Goal: Task Accomplishment & Management: Manage account settings

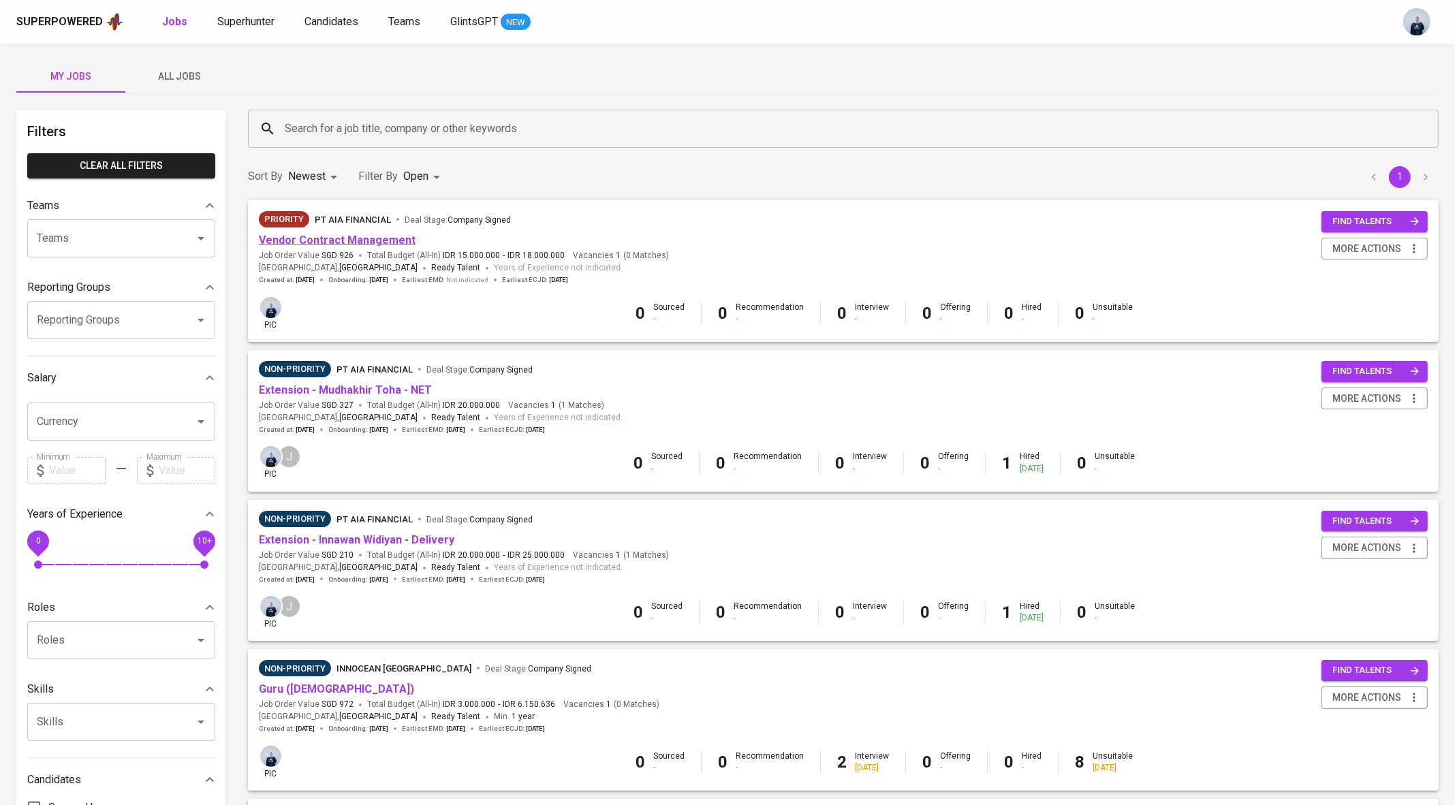
click at [359, 238] on link "Vendor Contract Management" at bounding box center [337, 240] width 157 height 13
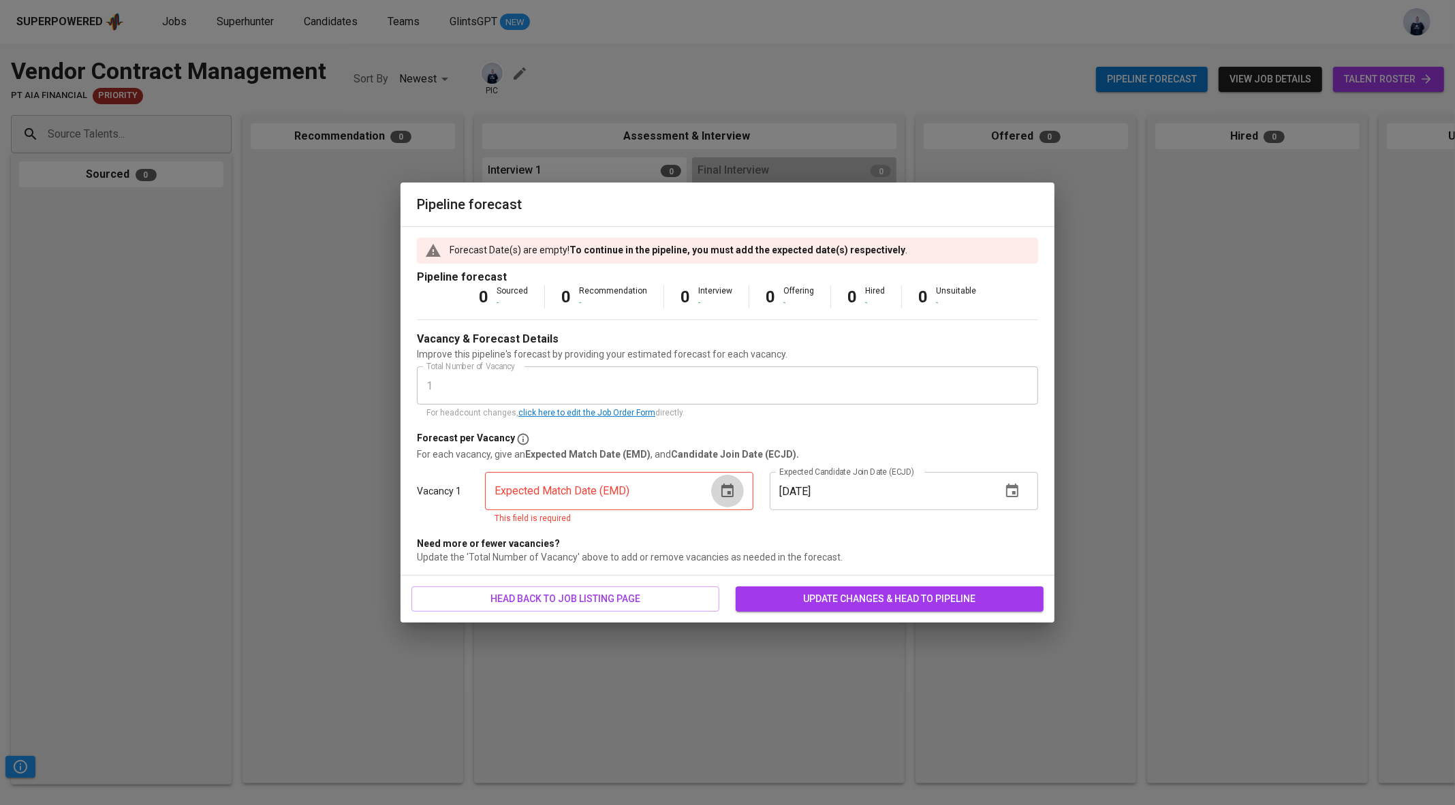
click at [719, 489] on icon "button" at bounding box center [727, 491] width 16 height 16
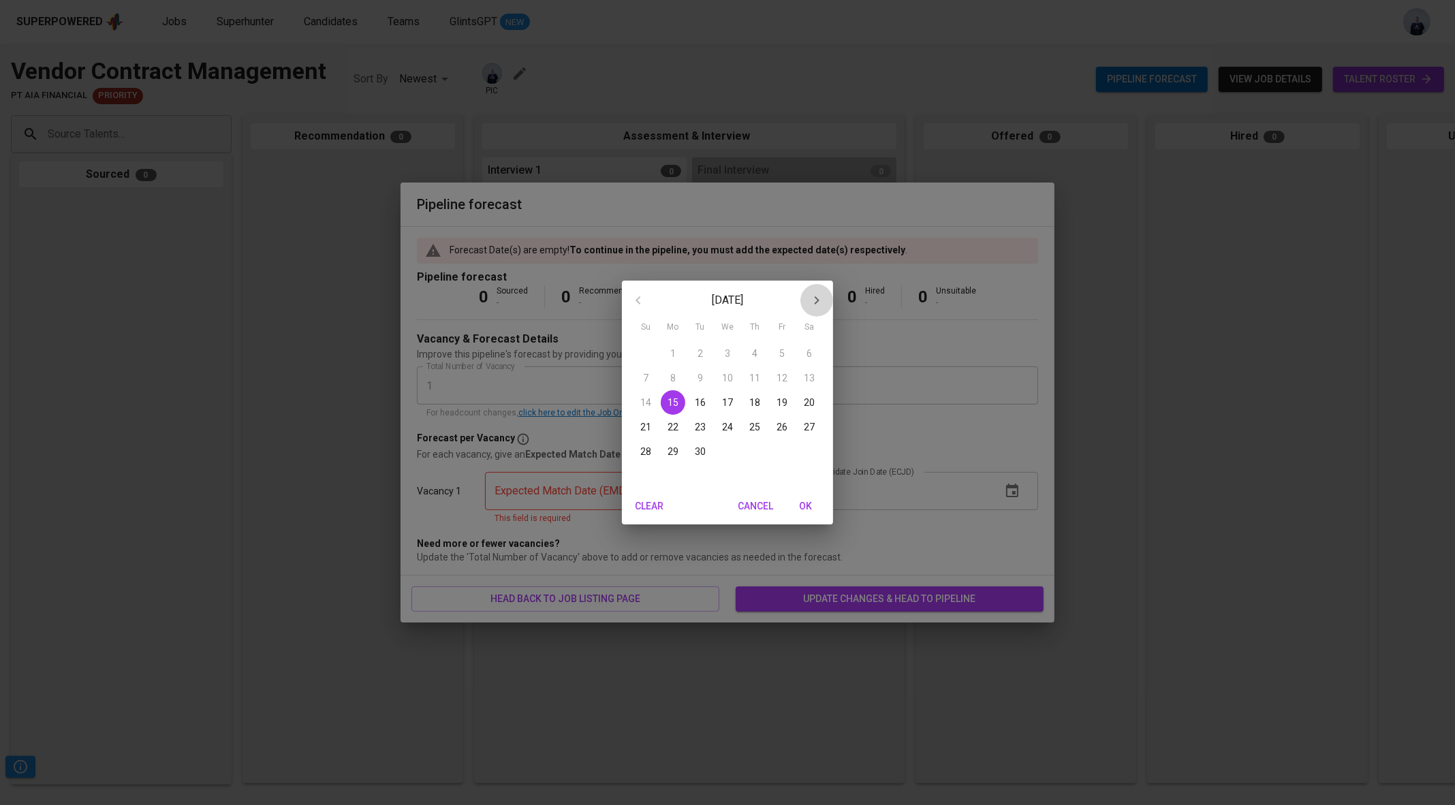
click at [822, 297] on icon "button" at bounding box center [816, 300] width 16 height 16
click at [728, 353] on p "1" at bounding box center [727, 354] width 5 height 14
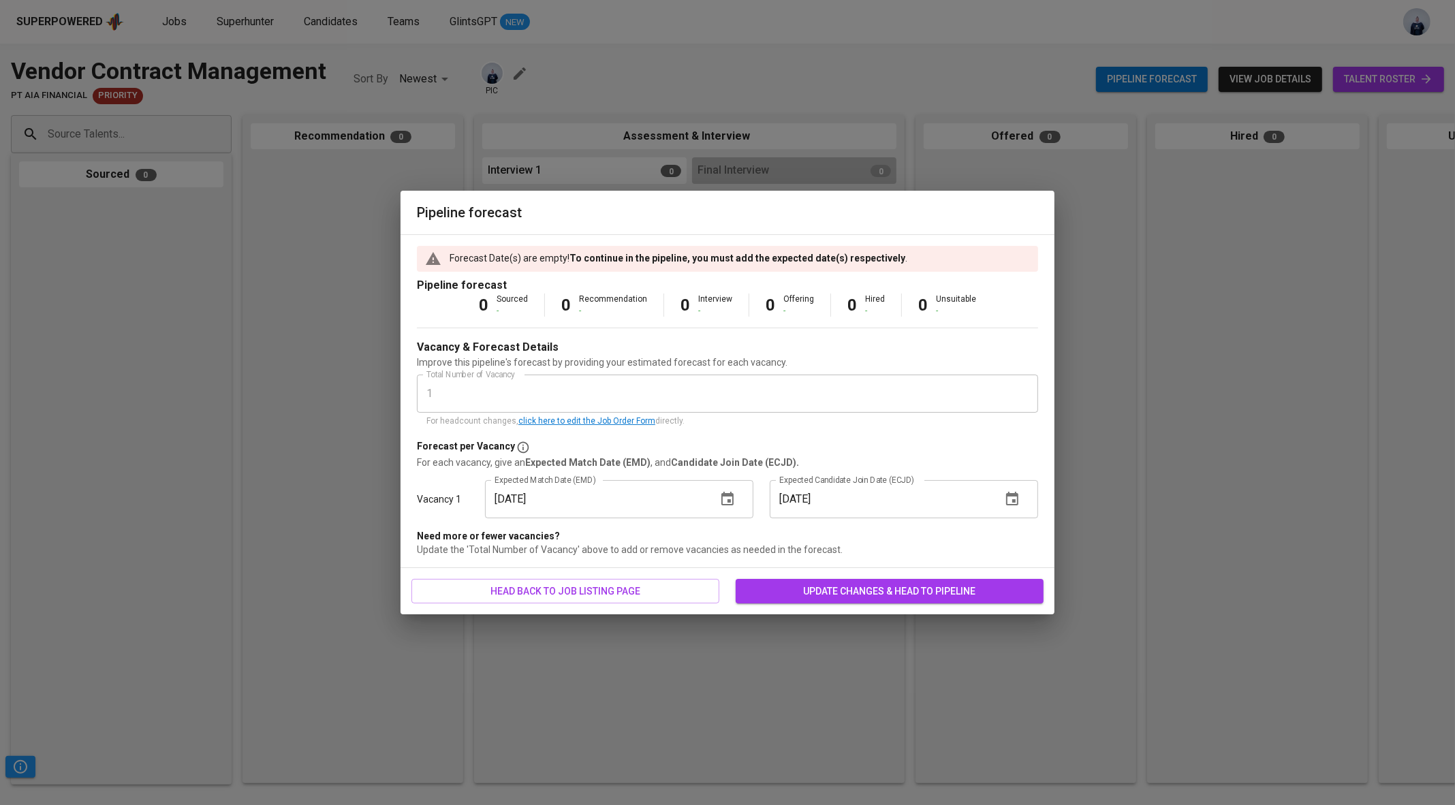
click at [1011, 499] on icon "button" at bounding box center [1012, 499] width 16 height 16
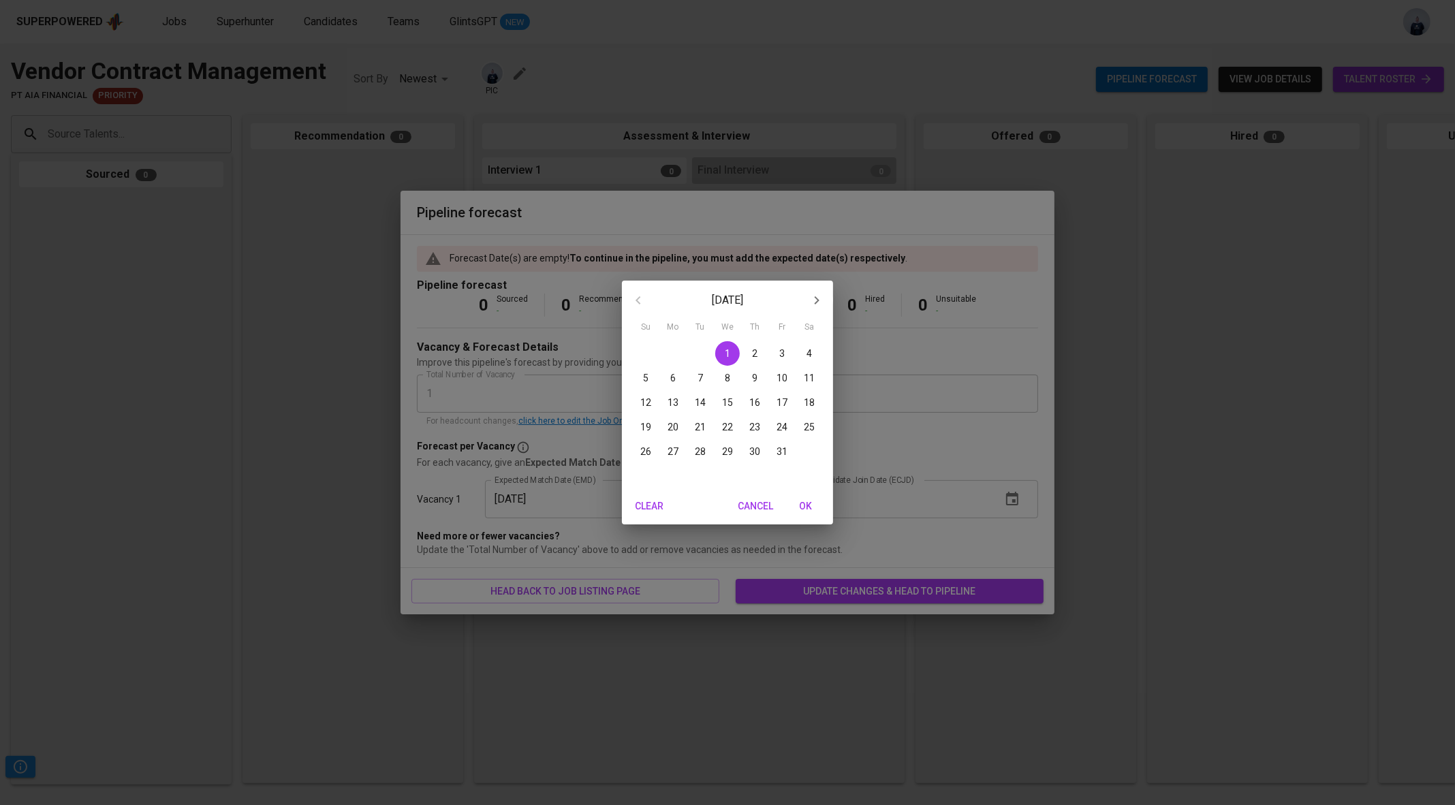
click at [638, 304] on div "[DATE]" at bounding box center [727, 300] width 211 height 33
click at [636, 300] on div "[DATE]" at bounding box center [727, 300] width 211 height 33
click at [732, 355] on span "1" at bounding box center [727, 354] width 25 height 14
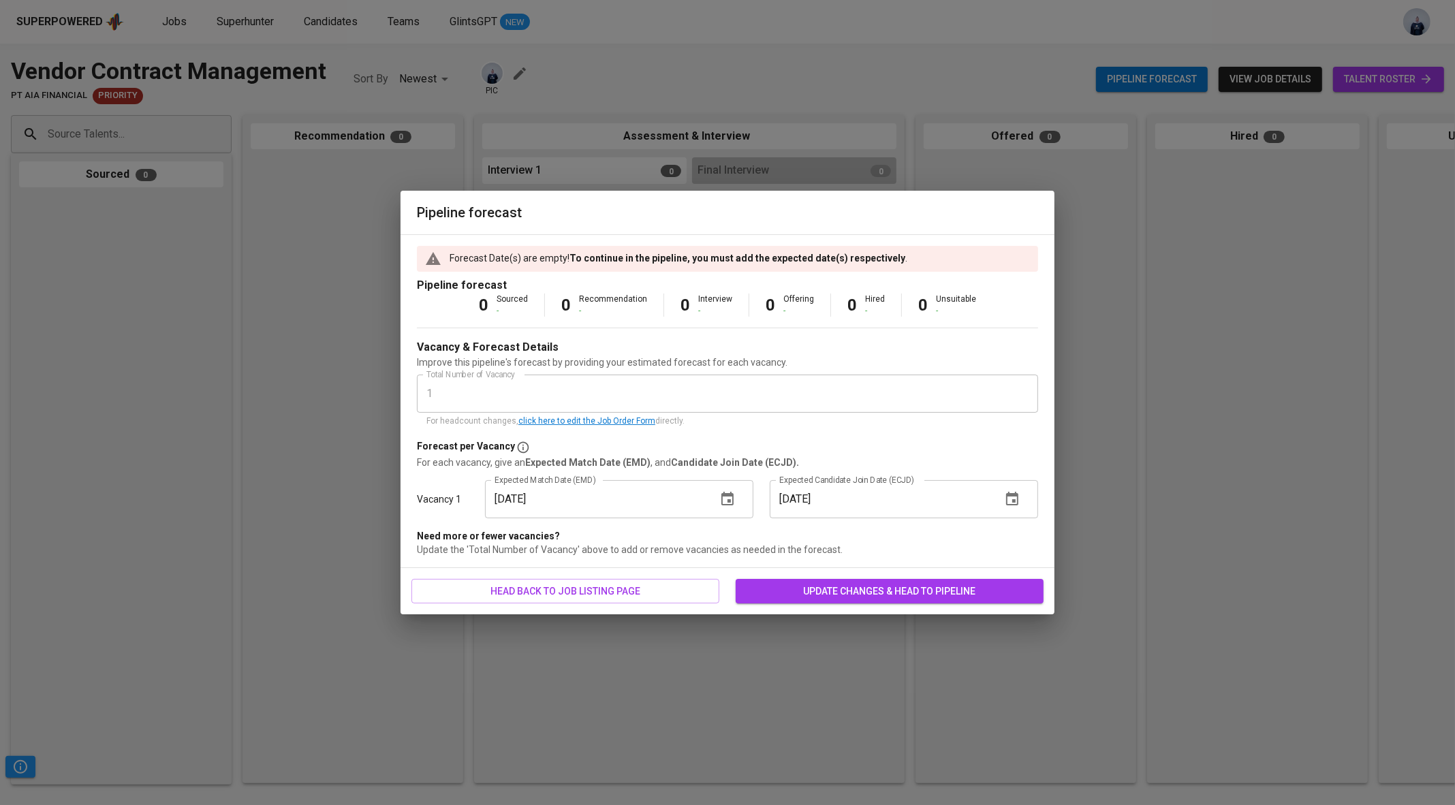
click at [725, 494] on icon "button" at bounding box center [727, 499] width 12 height 14
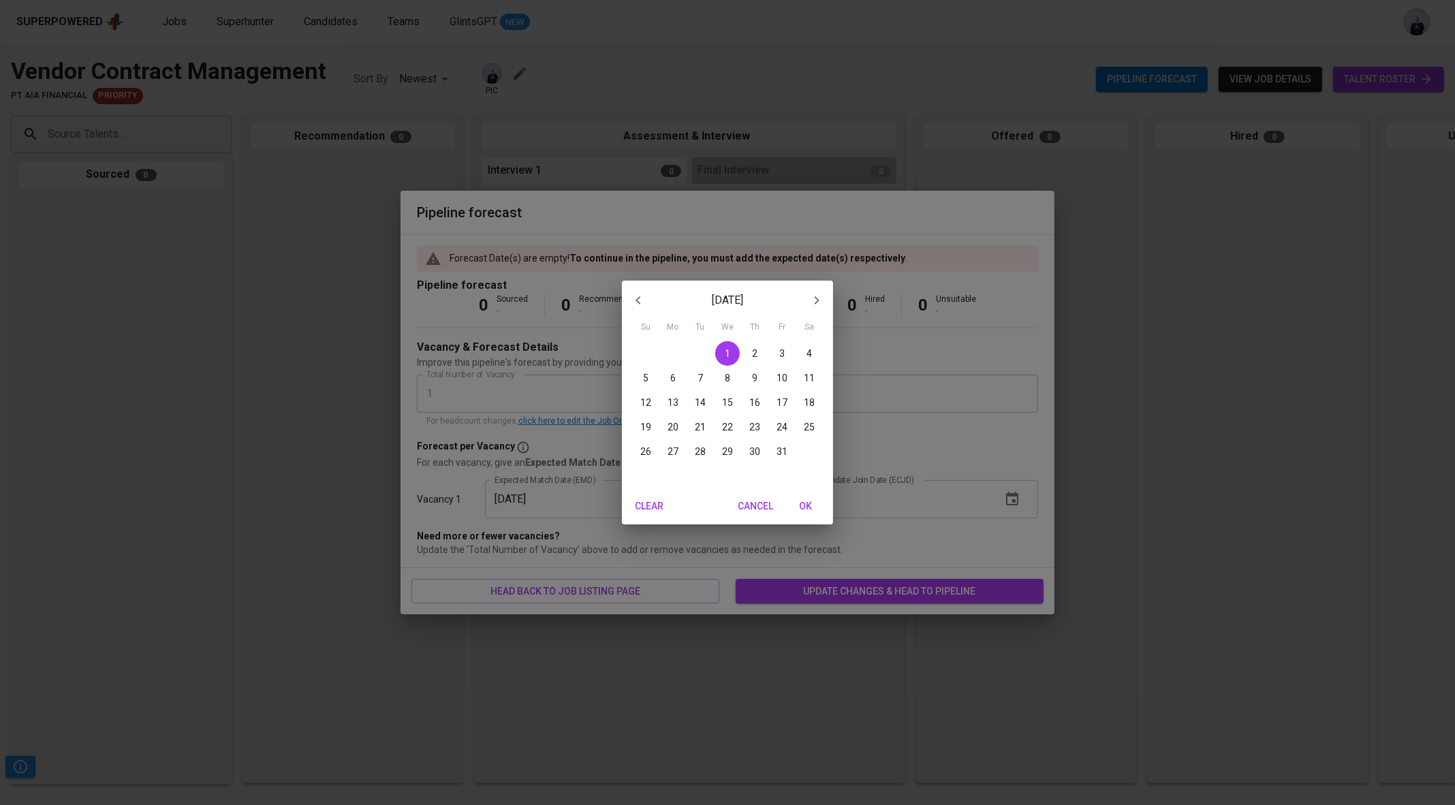
click at [755, 451] on p "30" at bounding box center [754, 452] width 11 height 14
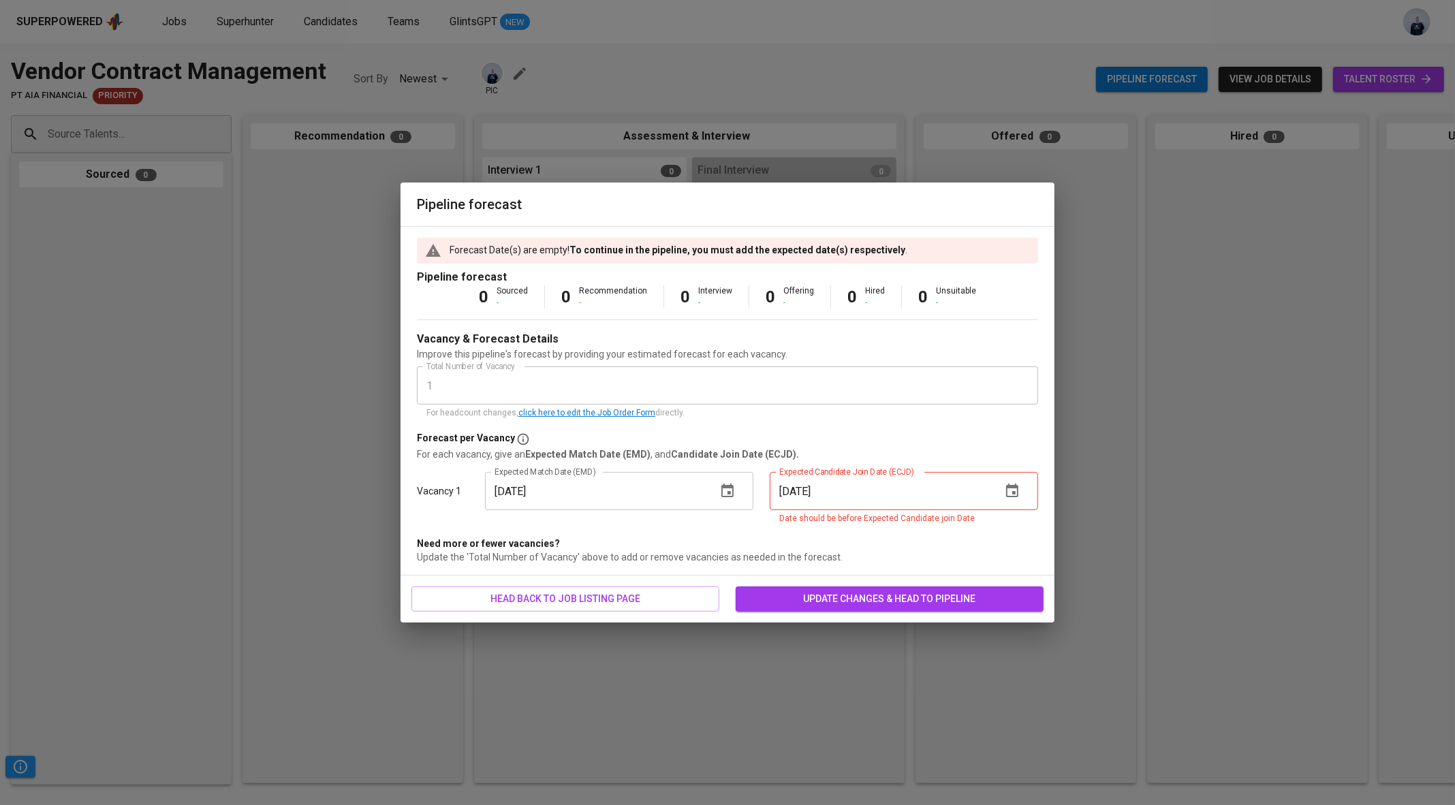
click at [726, 493] on icon "button" at bounding box center [727, 491] width 16 height 16
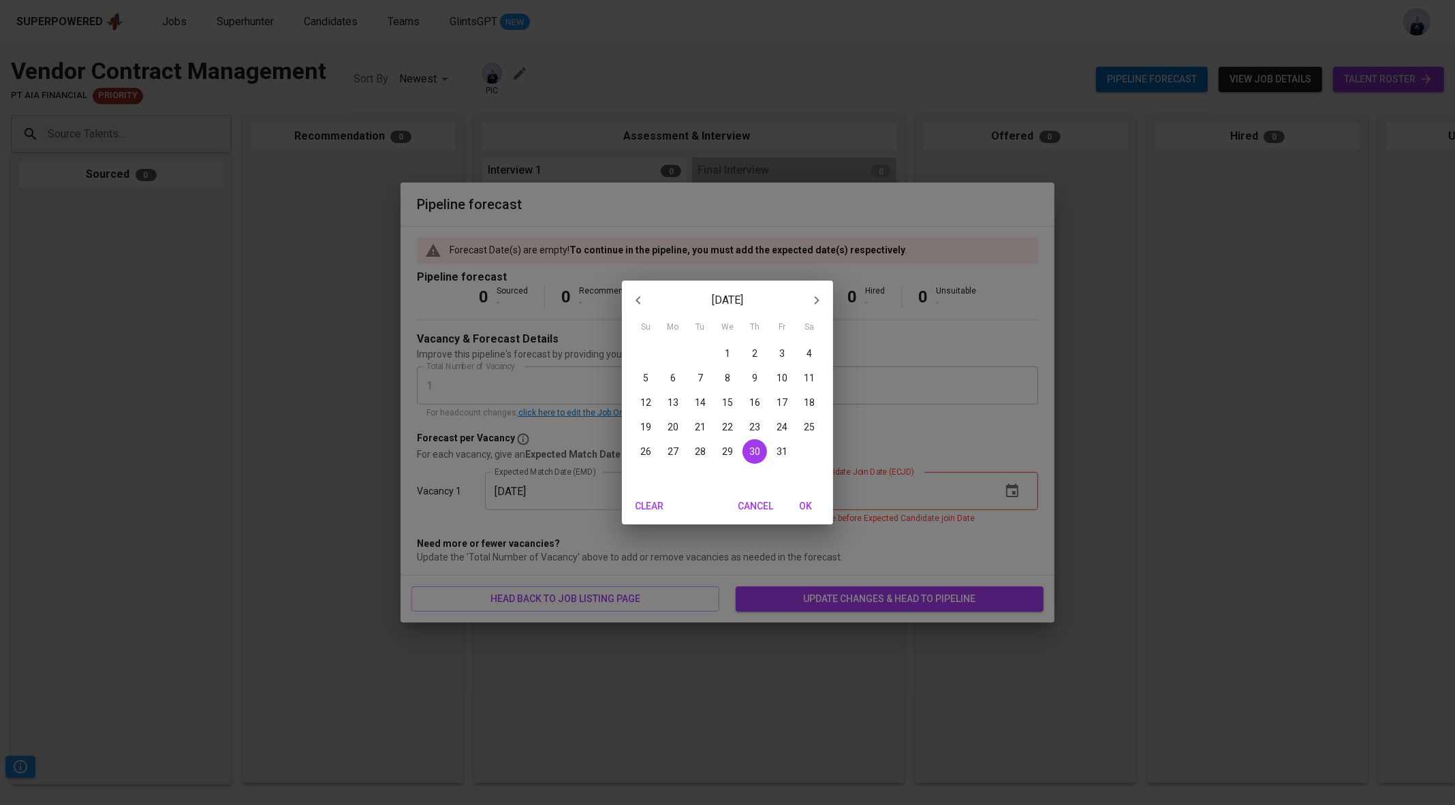
click at [672, 426] on p "20" at bounding box center [672, 427] width 11 height 14
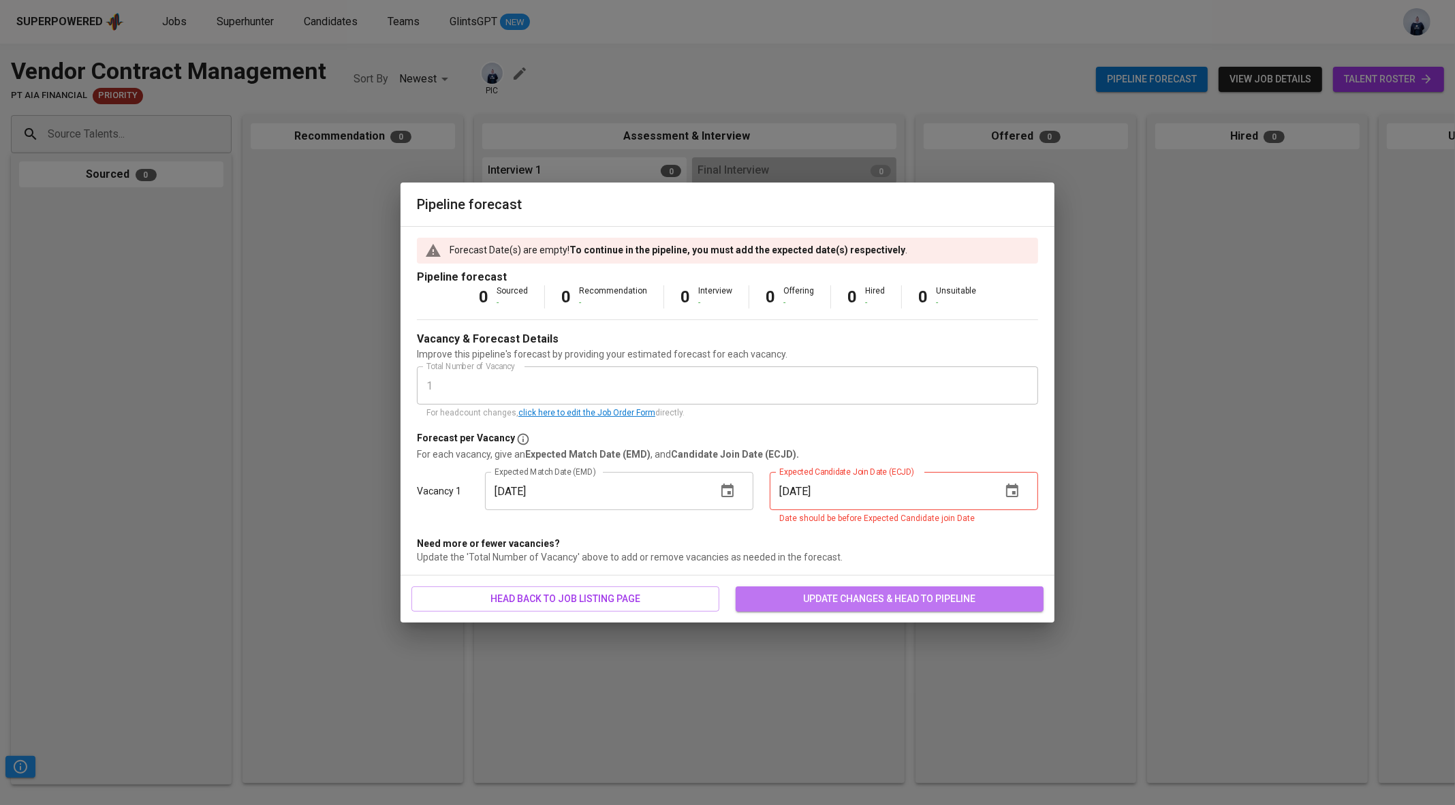
click at [847, 599] on span "update changes & head to pipeline" at bounding box center [889, 598] width 286 height 17
click at [1013, 493] on icon "button" at bounding box center [1012, 491] width 12 height 14
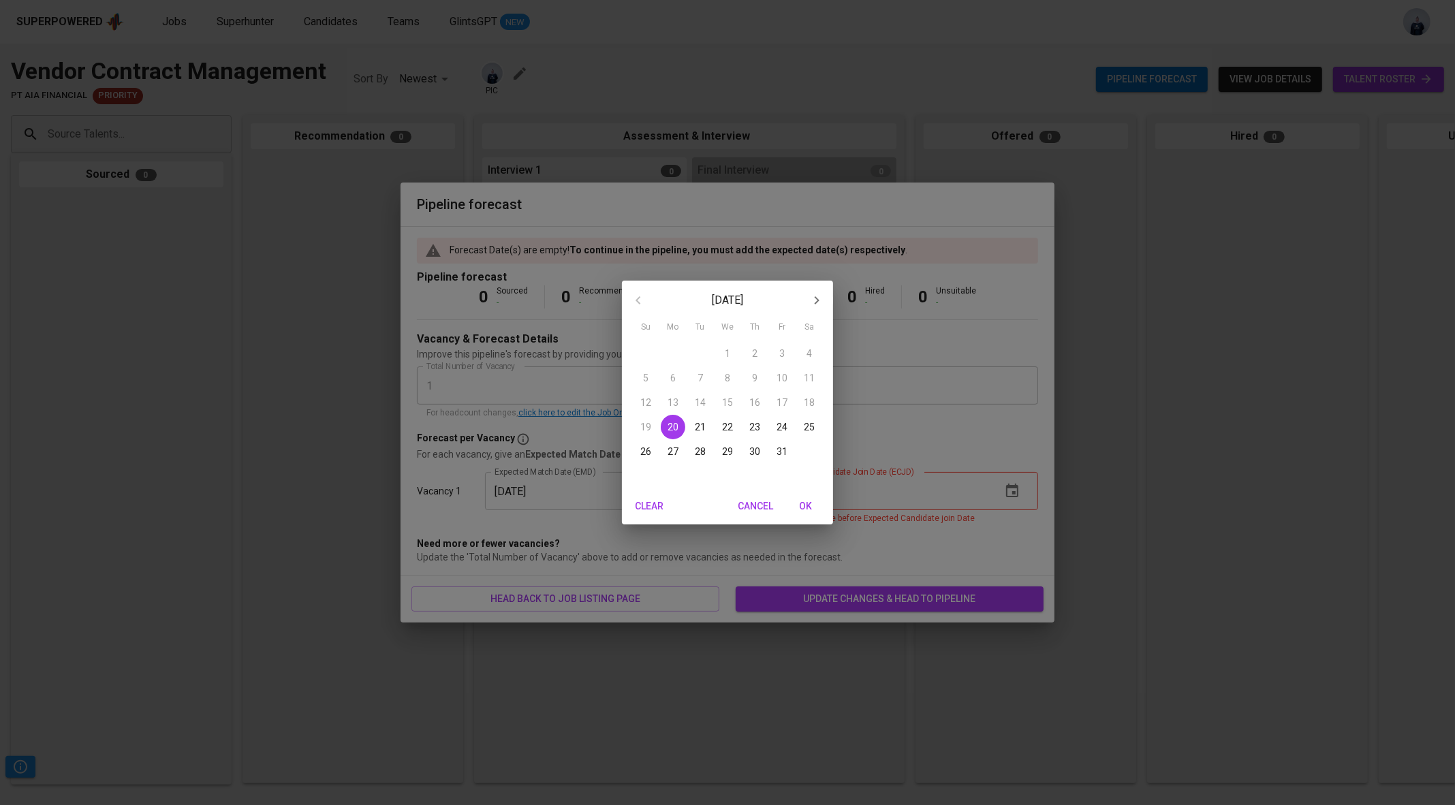
click at [757, 506] on span "Cancel" at bounding box center [755, 506] width 35 height 17
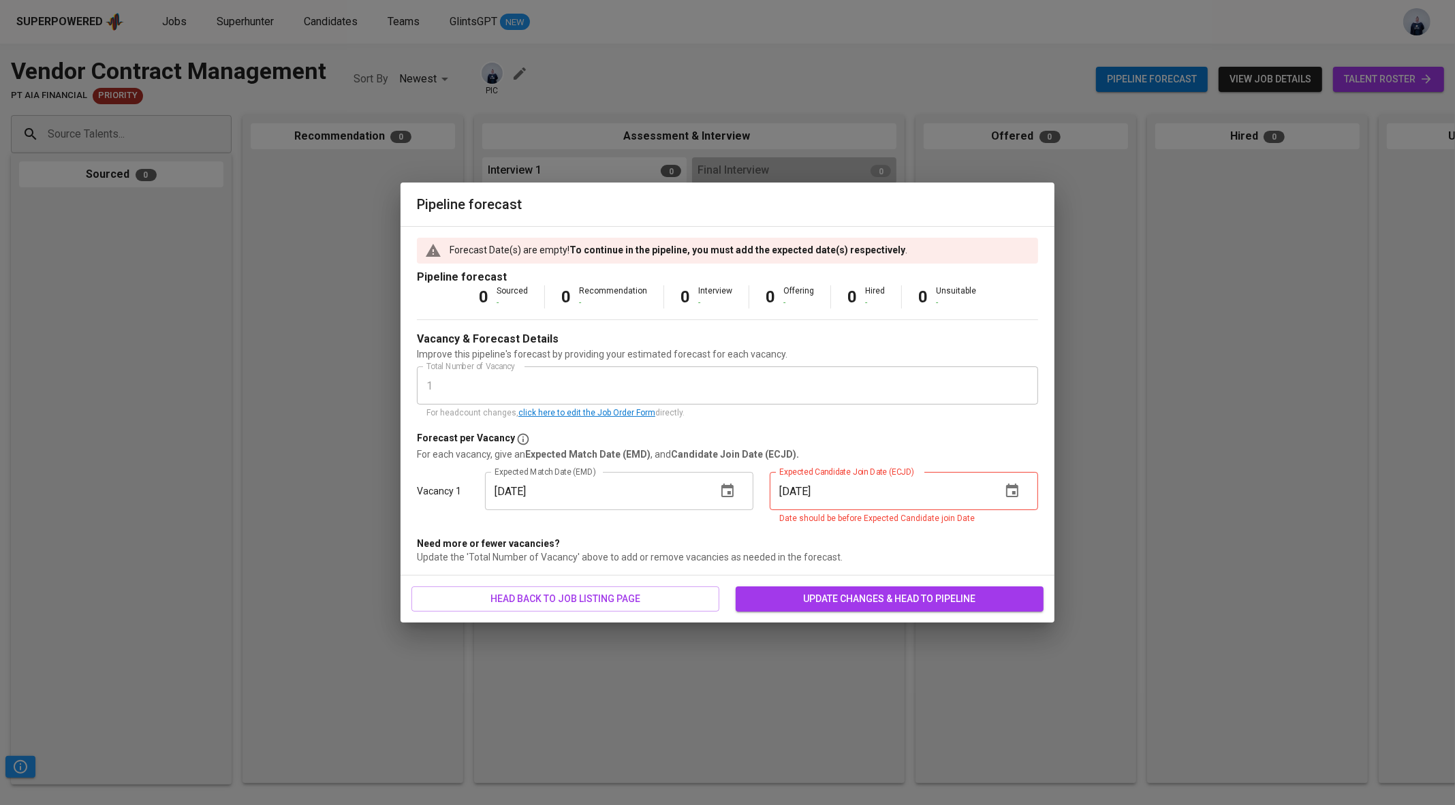
click at [723, 490] on icon "button" at bounding box center [727, 491] width 16 height 16
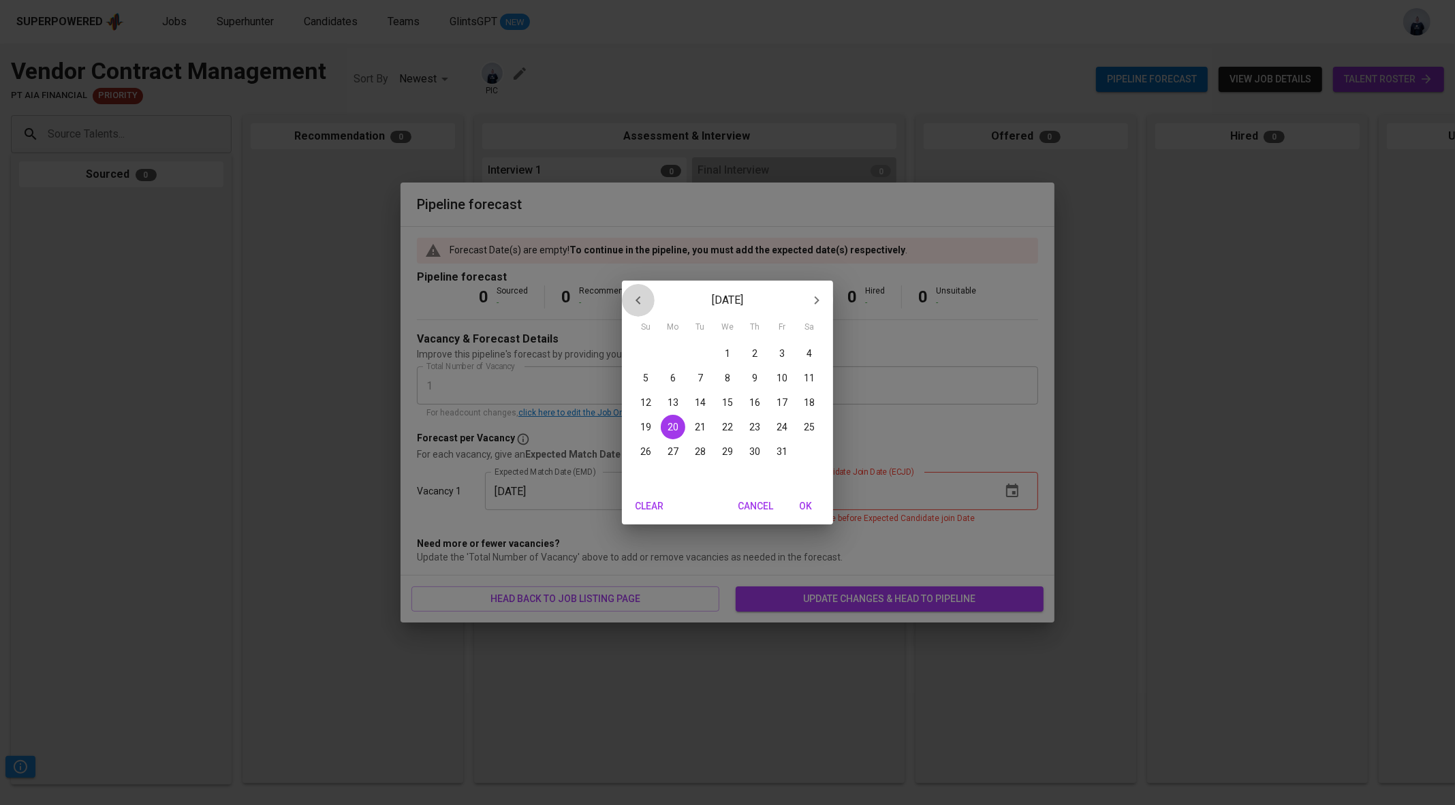
click at [638, 302] on icon "button" at bounding box center [637, 300] width 5 height 8
click at [676, 428] on p "22" at bounding box center [672, 427] width 11 height 14
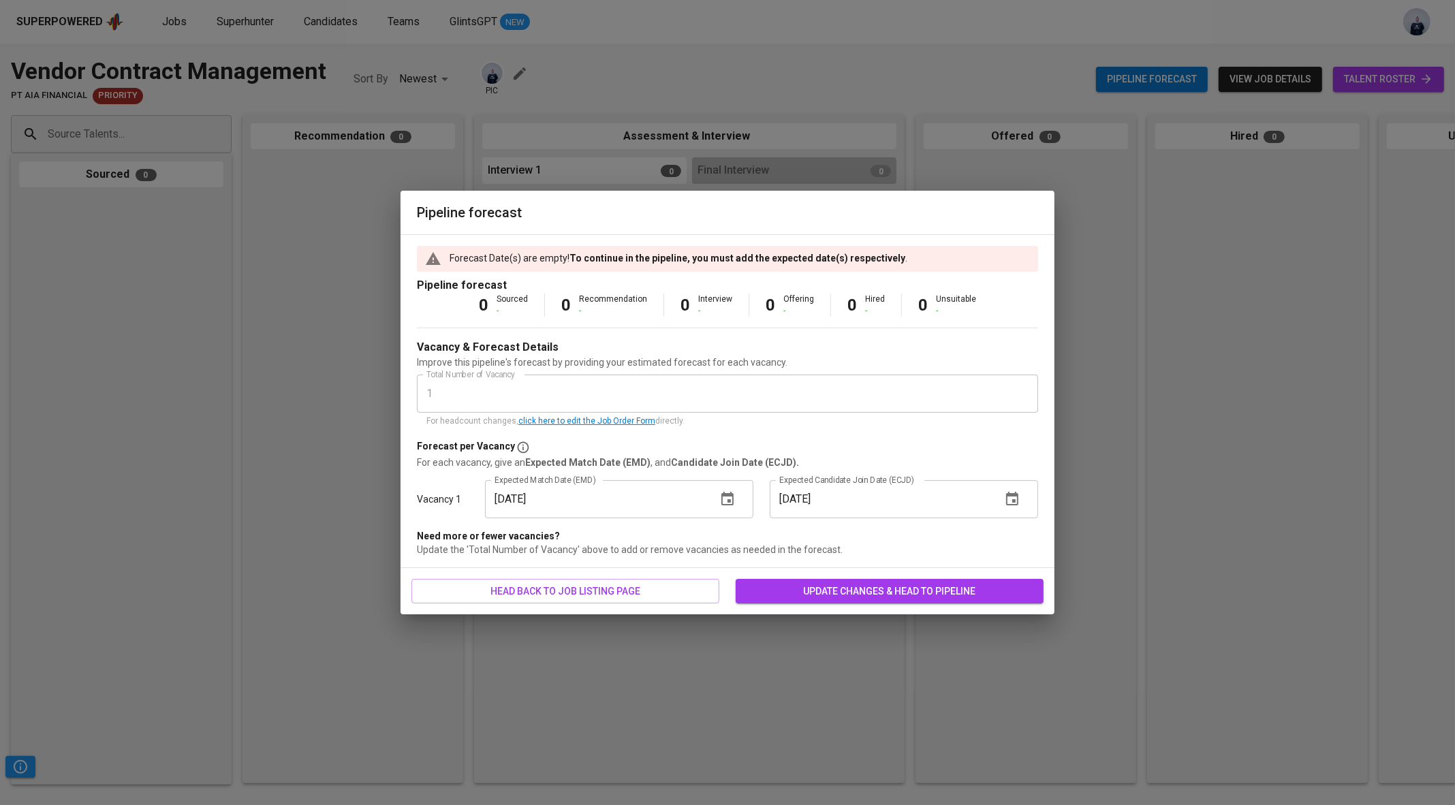
click at [730, 501] on icon "button" at bounding box center [727, 499] width 12 height 14
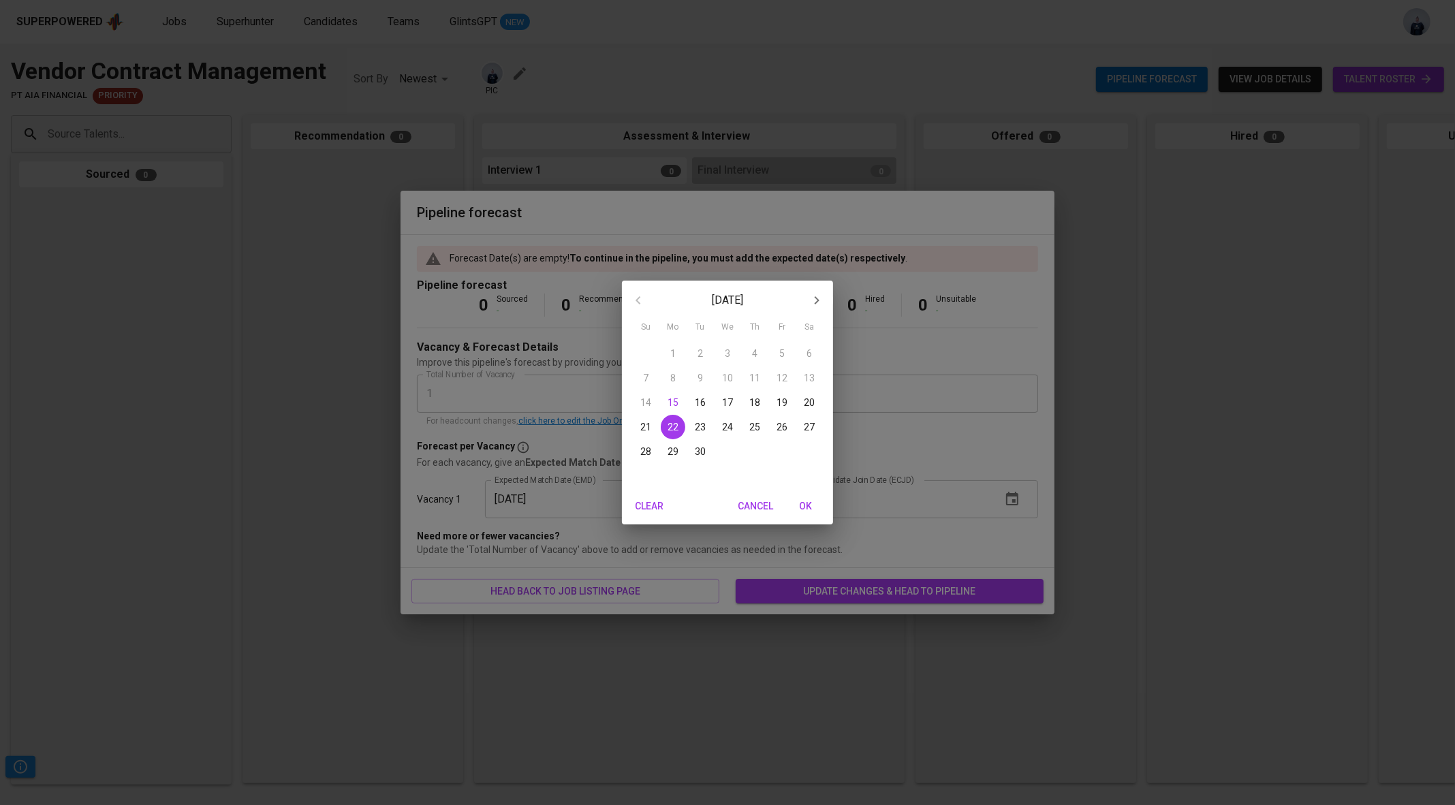
click at [702, 456] on p "30" at bounding box center [700, 452] width 11 height 14
type input "[DATE]"
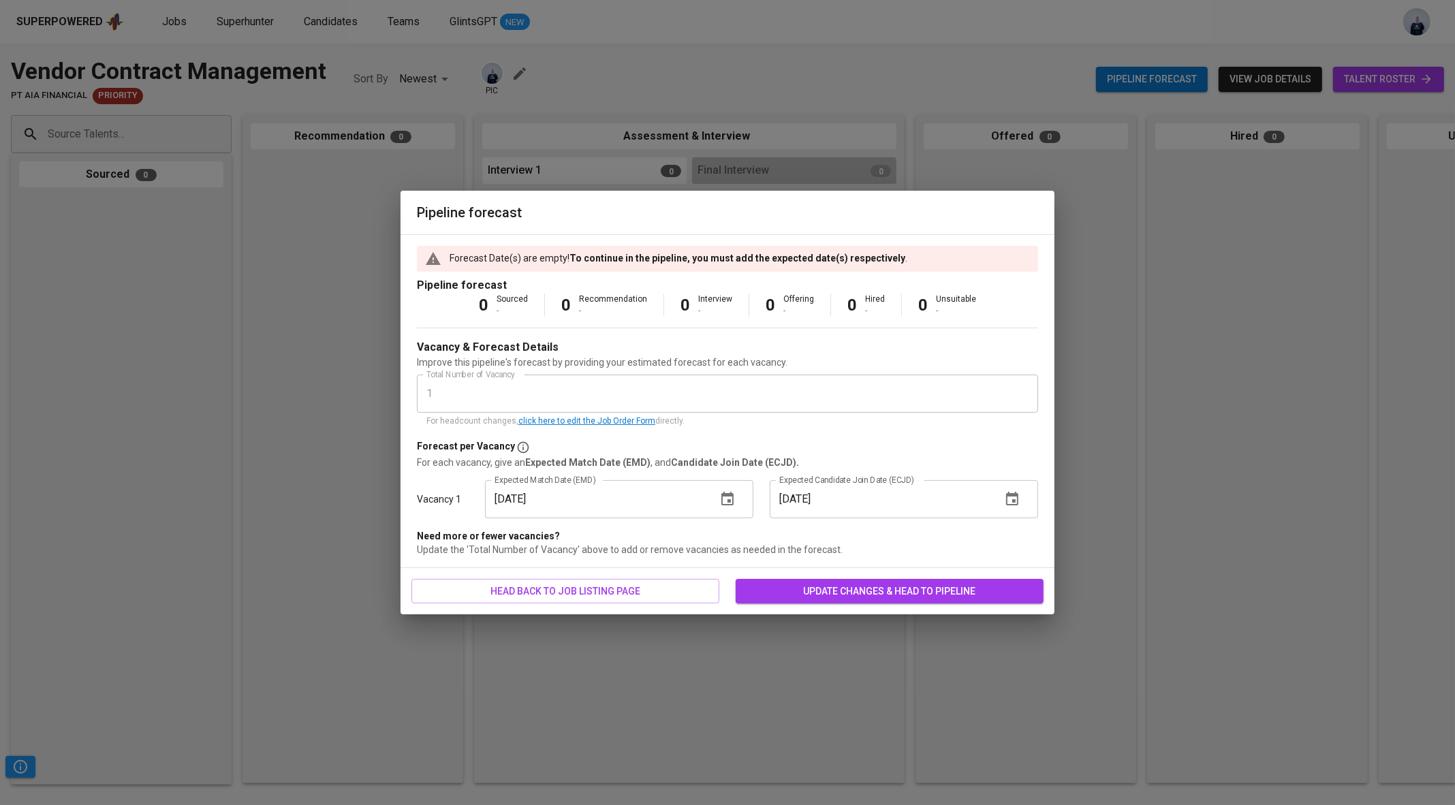
click at [847, 586] on span "update changes & head to pipeline" at bounding box center [889, 591] width 286 height 17
